Goal: Use online tool/utility

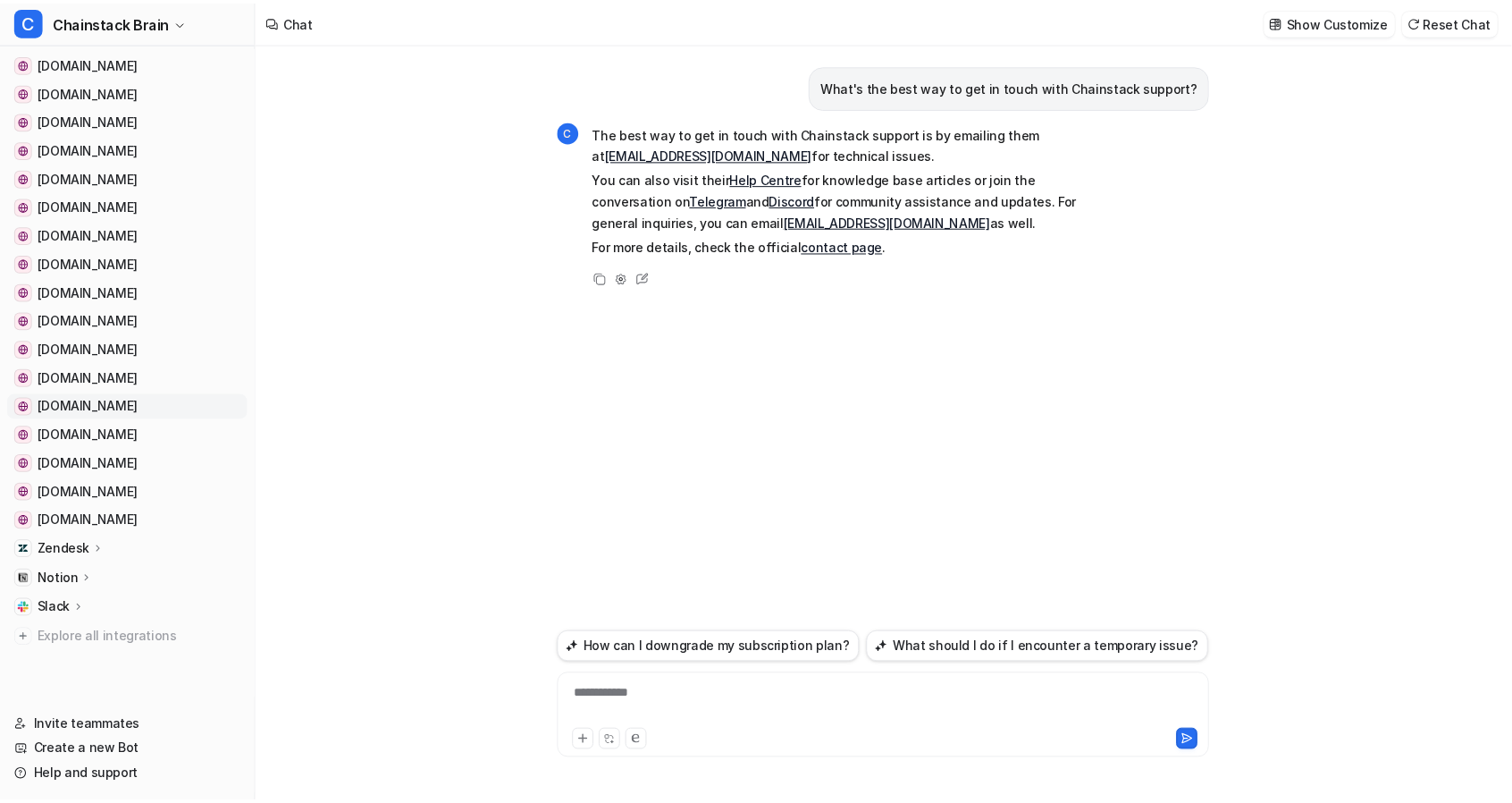
scroll to position [291, 0]
click at [99, 543] on icon at bounding box center [99, 547] width 12 height 13
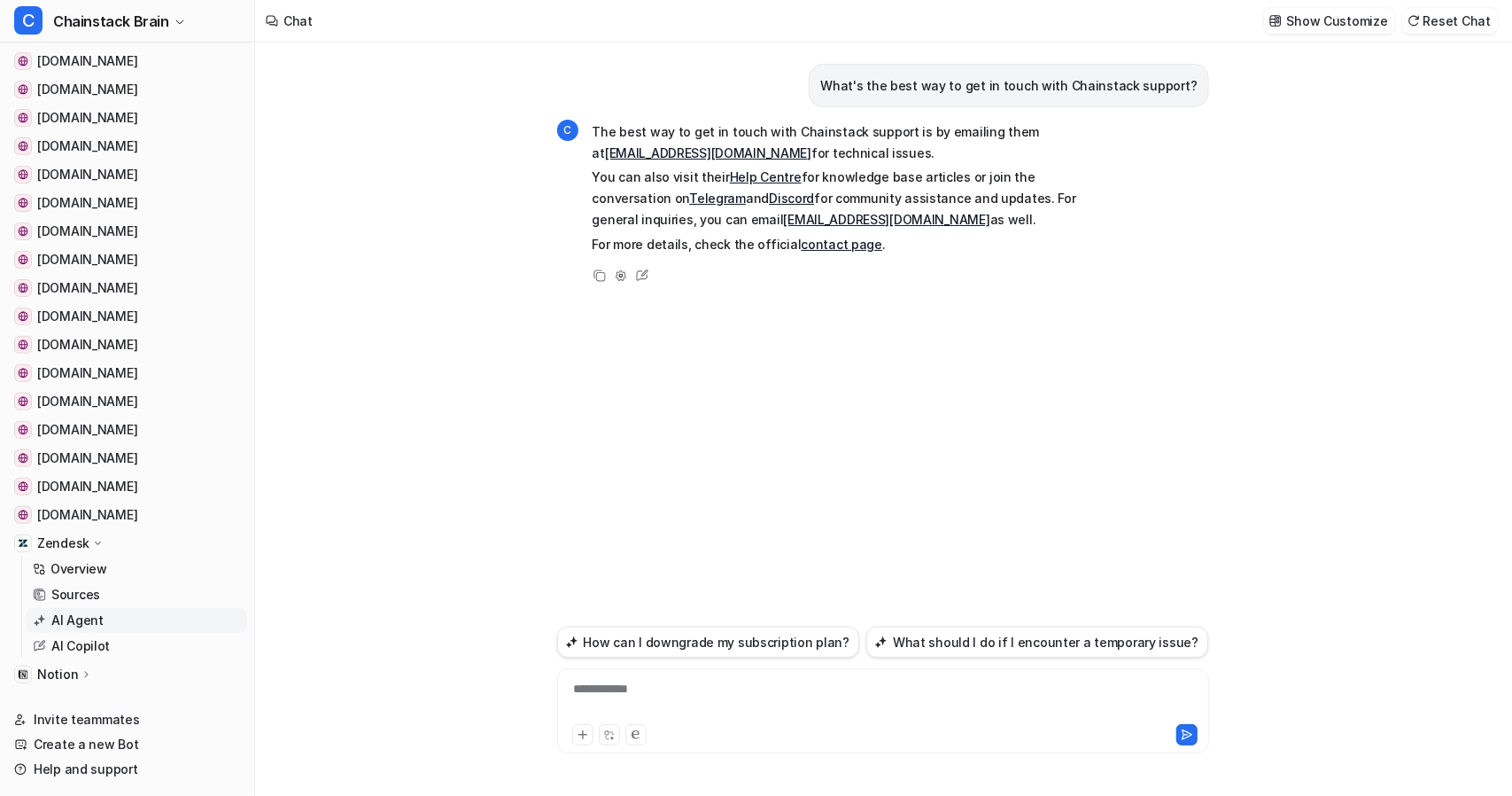
click at [77, 617] on p "AI Agent" at bounding box center [77, 620] width 52 height 18
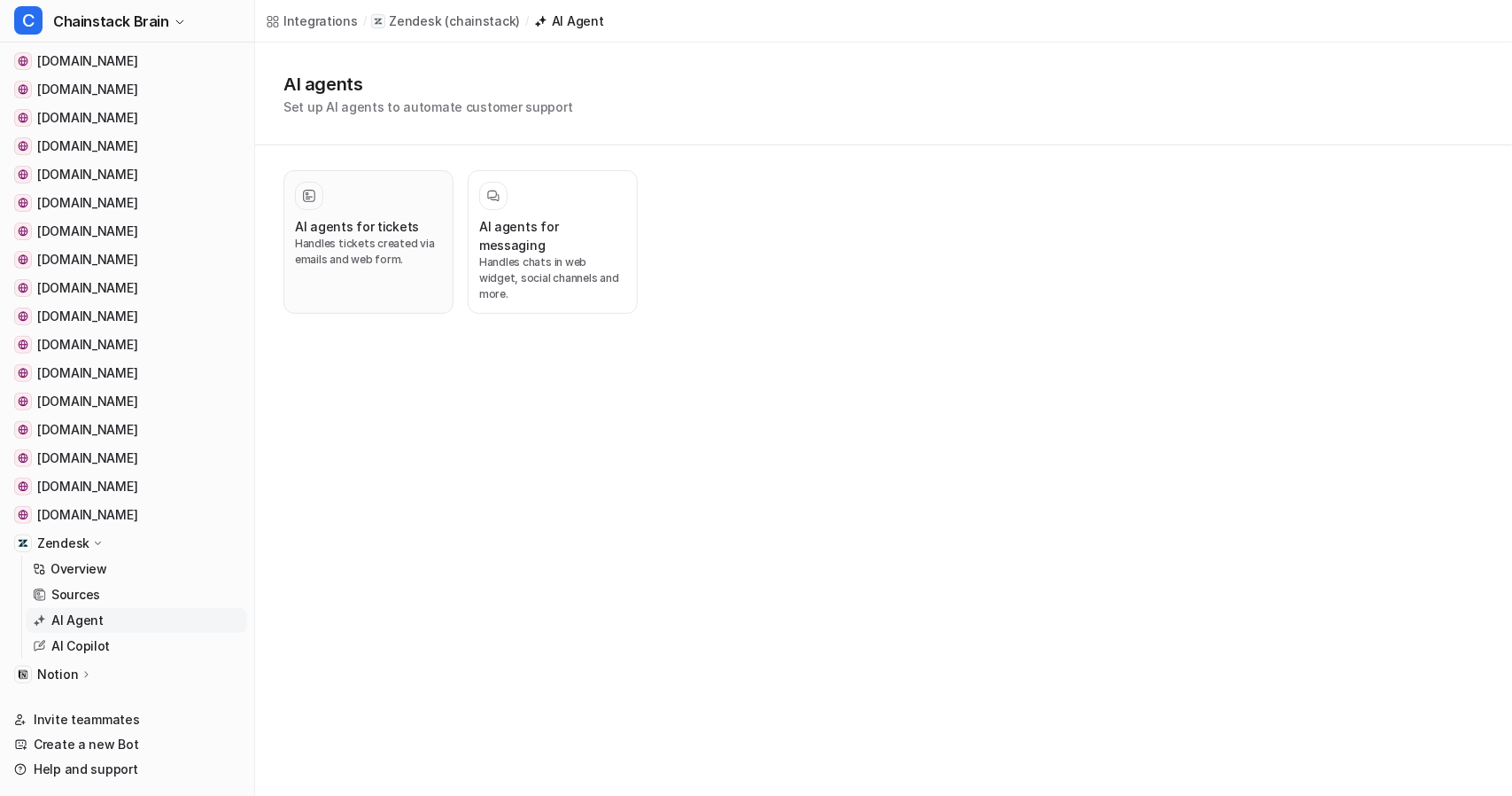
click at [315, 257] on p "Handles tickets created via emails and web form." at bounding box center [369, 252] width 147 height 32
